Goal: Navigation & Orientation: Find specific page/section

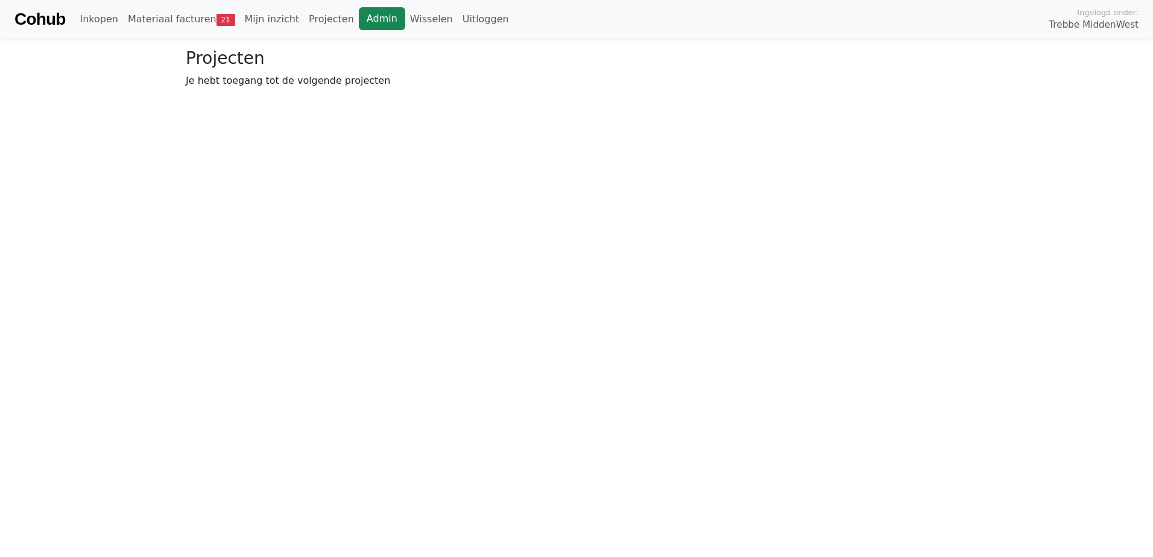
click at [360, 20] on link "Admin" at bounding box center [382, 18] width 46 height 23
click at [405, 25] on link "Wisselen" at bounding box center [431, 19] width 52 height 24
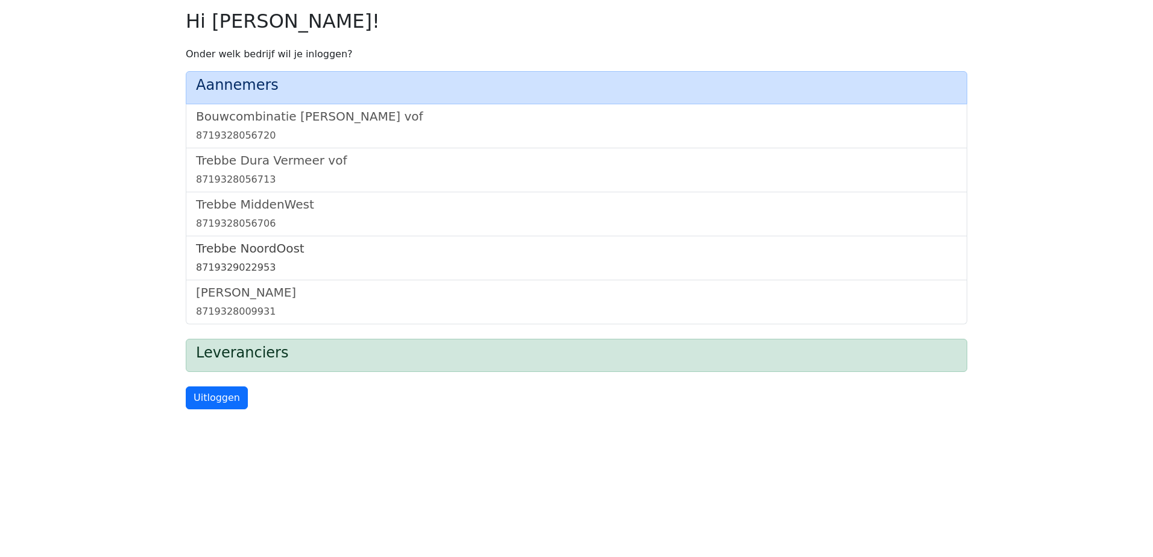
click at [243, 251] on h5 "Trebbe NoordOost" at bounding box center [576, 248] width 761 height 14
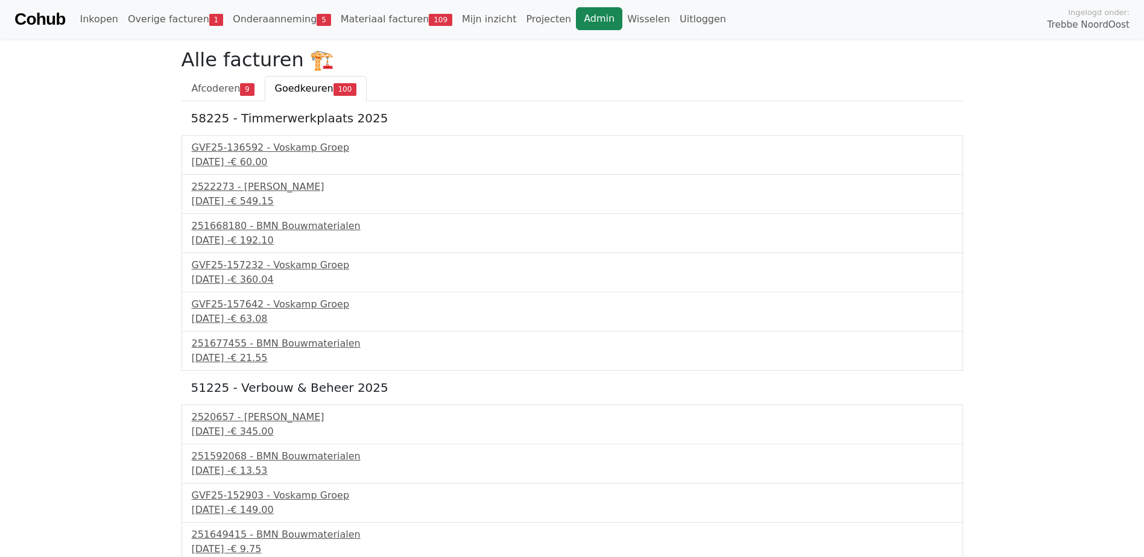
click at [576, 16] on link "Admin" at bounding box center [599, 18] width 46 height 23
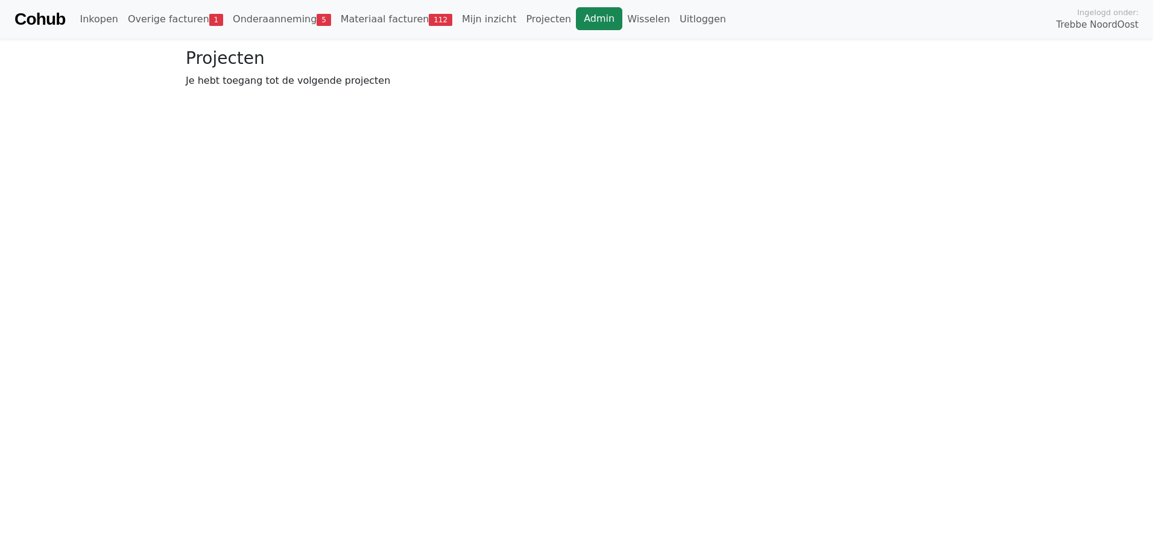
click at [576, 11] on link "Admin" at bounding box center [599, 18] width 46 height 23
click at [623, 21] on link "Wisselen" at bounding box center [649, 19] width 52 height 24
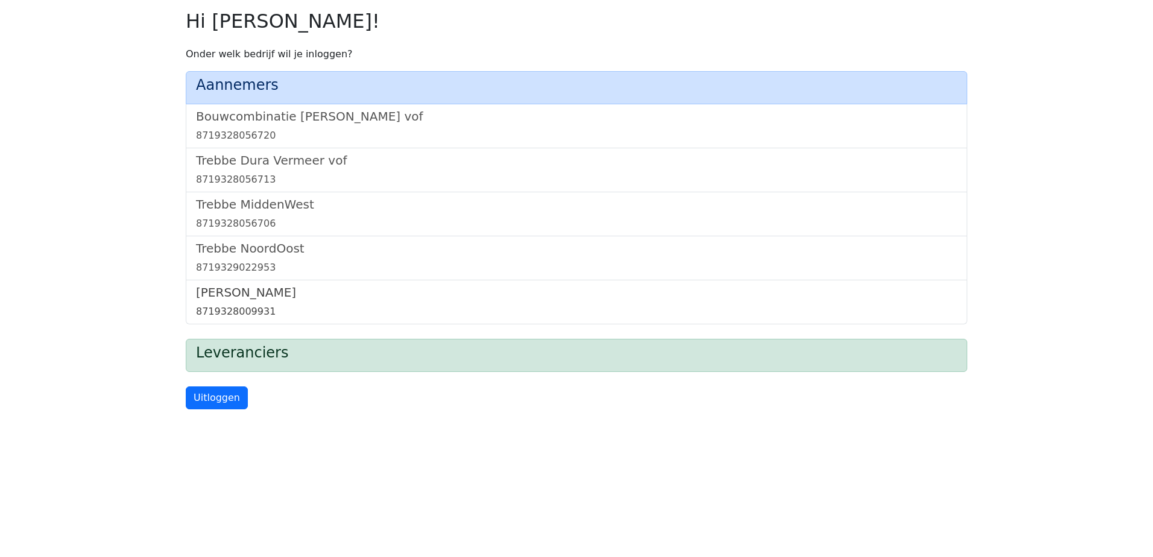
click at [232, 294] on h5 "[PERSON_NAME]" at bounding box center [576, 292] width 761 height 14
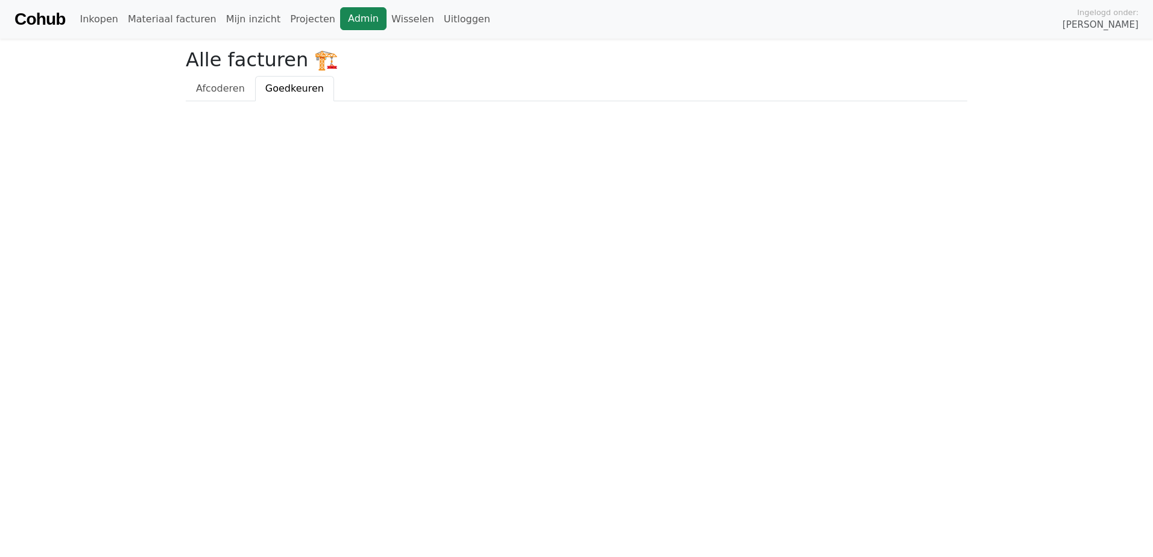
click at [340, 14] on link "Admin" at bounding box center [363, 18] width 46 height 23
click at [387, 16] on link "Wisselen" at bounding box center [413, 19] width 52 height 24
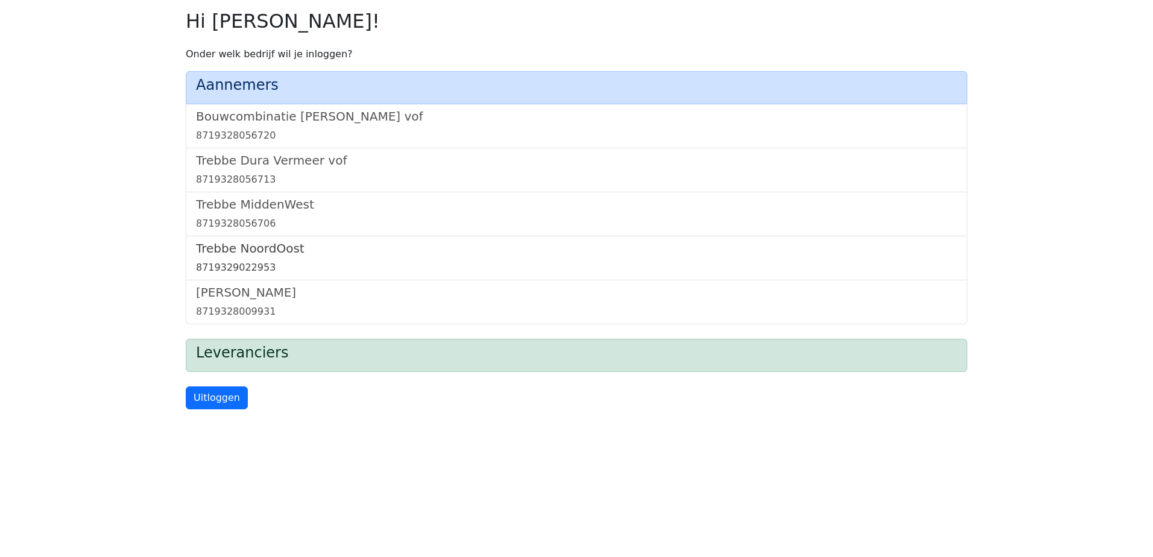
click at [261, 253] on h5 "Trebbe NoordOost" at bounding box center [576, 248] width 761 height 14
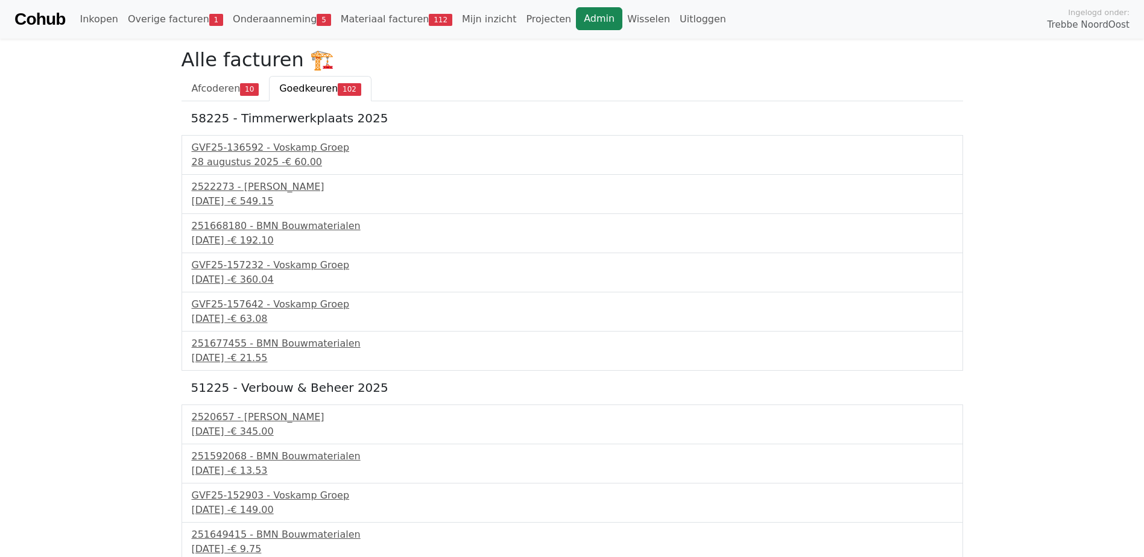
click at [576, 20] on link "Admin" at bounding box center [599, 18] width 46 height 23
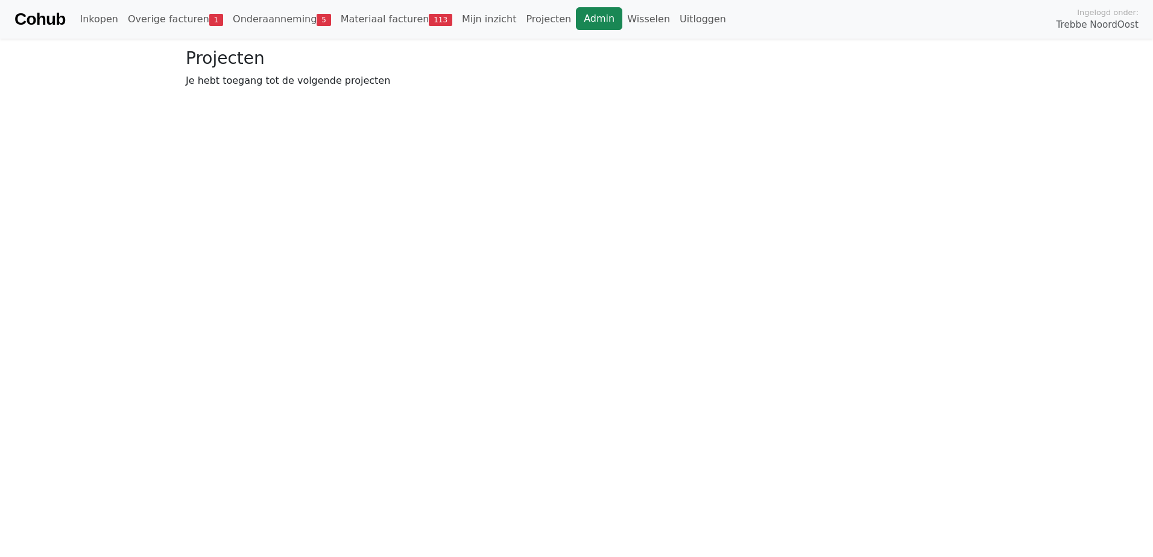
click at [576, 16] on link "Admin" at bounding box center [599, 18] width 46 height 23
